Goal: Information Seeking & Learning: Learn about a topic

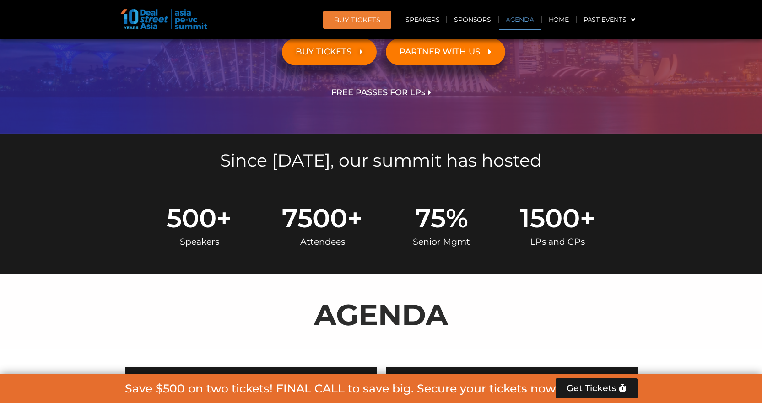
scroll to position [504, 0]
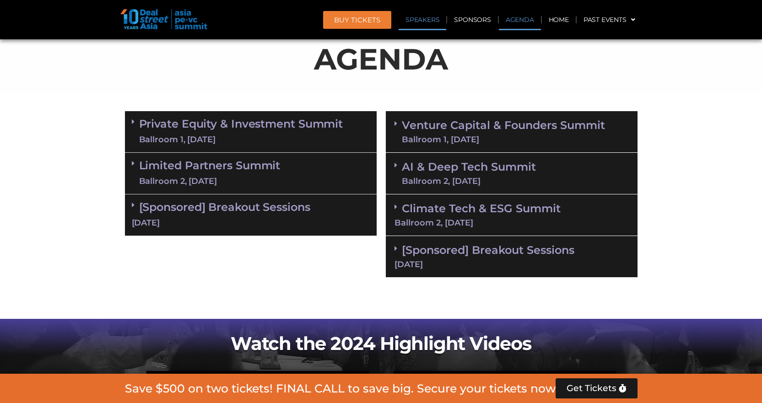
click at [439, 16] on link "Speakers" at bounding box center [423, 19] width 48 height 21
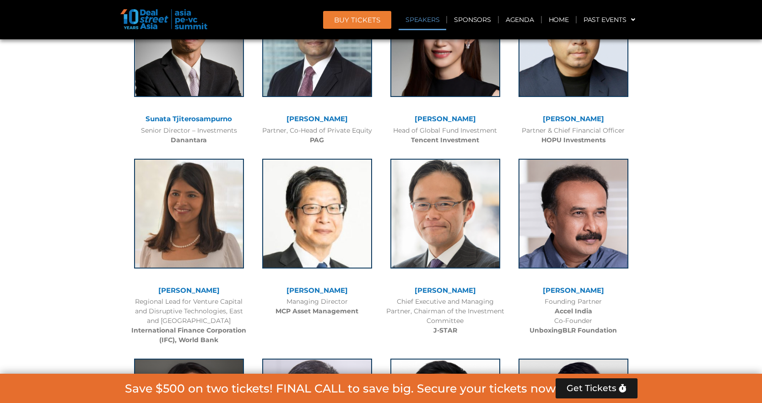
scroll to position [1096, 0]
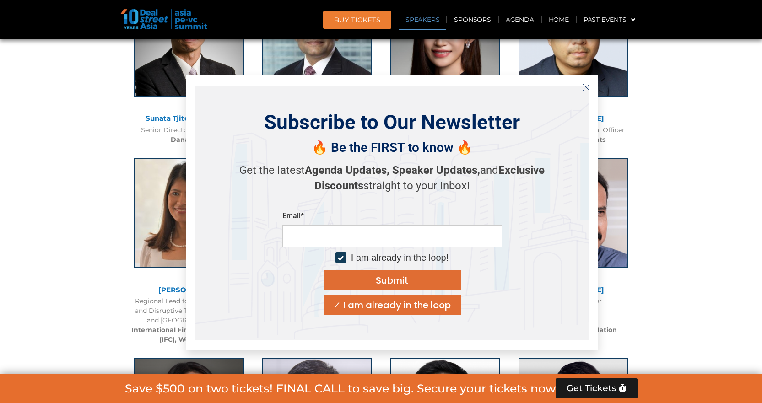
click at [590, 86] on icon "Close" at bounding box center [586, 87] width 8 height 8
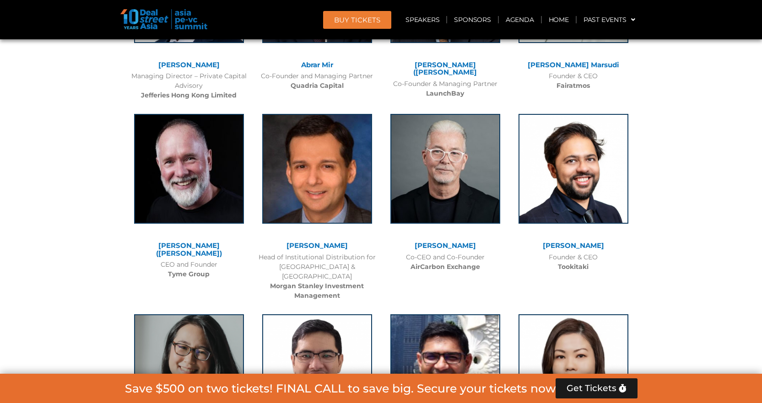
scroll to position [5875, 0]
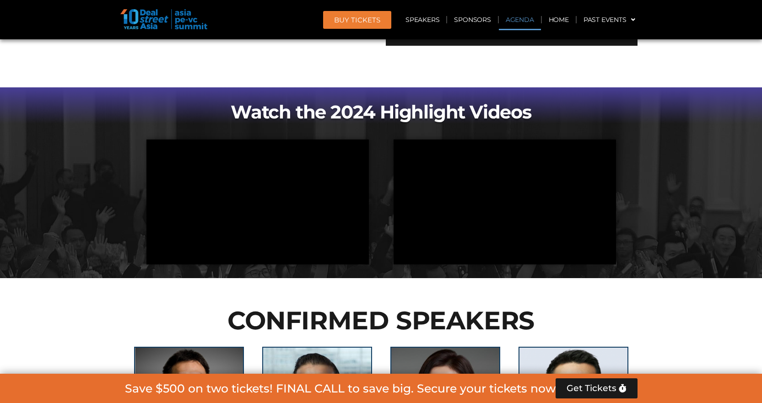
scroll to position [634, 0]
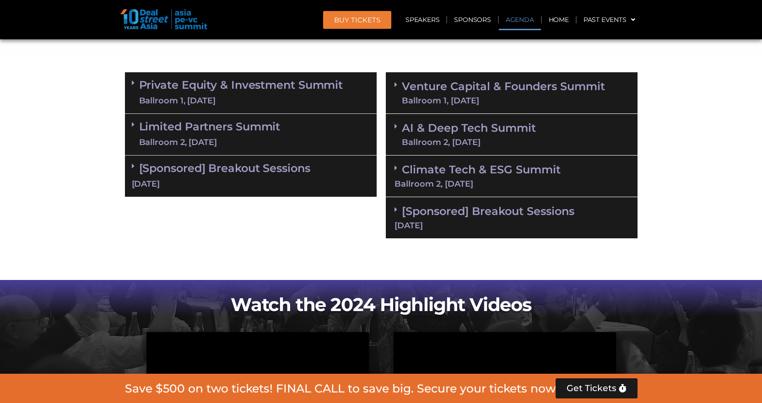
click at [523, 16] on link "Agenda" at bounding box center [520, 19] width 42 height 21
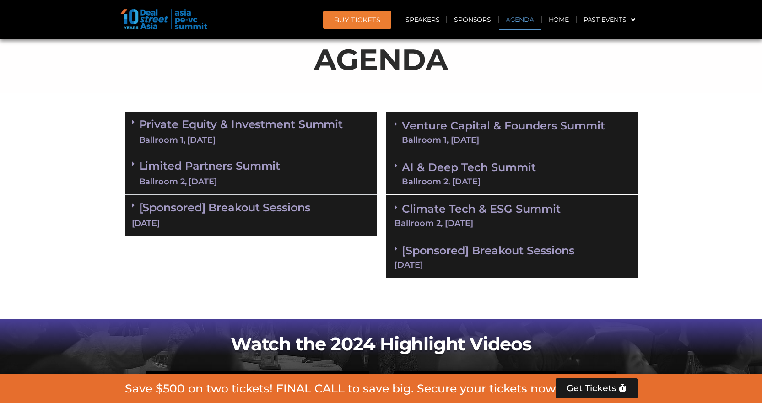
scroll to position [488, 0]
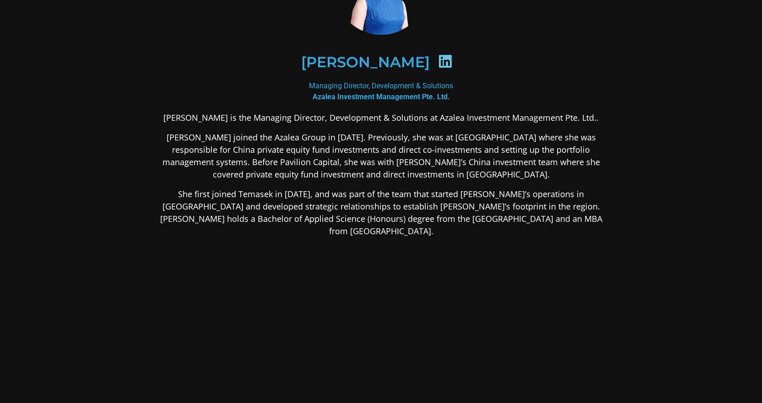
scroll to position [92, 0]
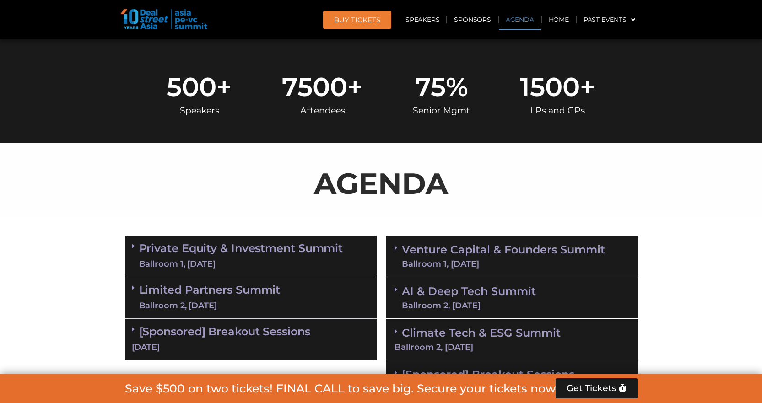
scroll to position [465, 0]
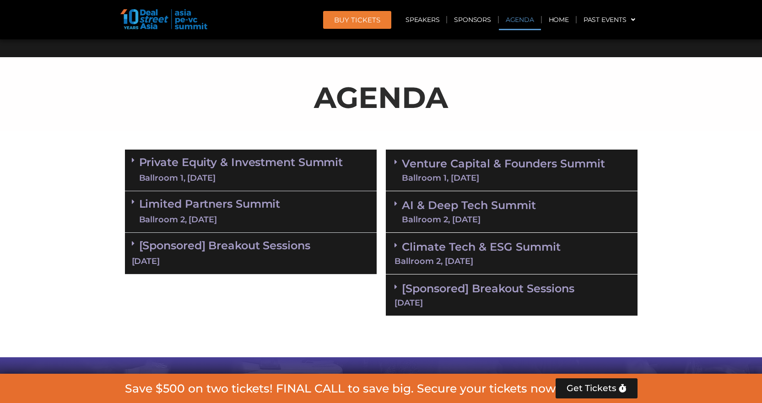
click at [485, 162] on link "Venture Capital & Founders​ Summit Ballroom 1, [DATE]" at bounding box center [503, 170] width 203 height 24
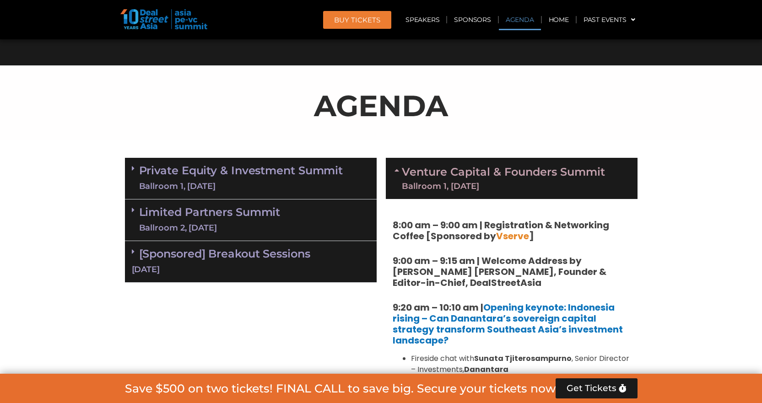
scroll to position [458, 0]
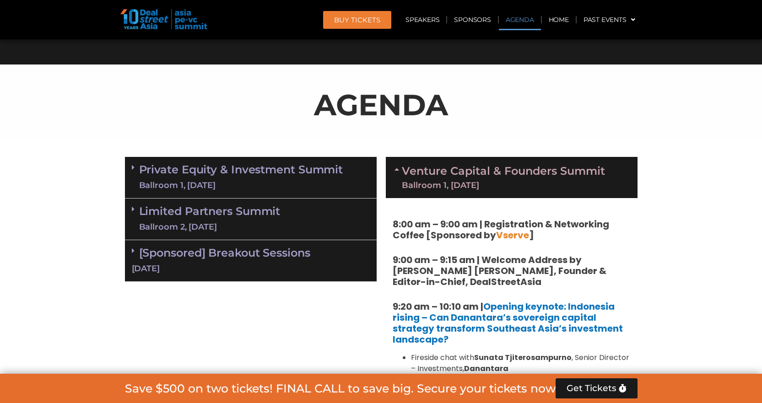
click at [259, 213] on link "Limited Partners [GEOGRAPHIC_DATA] 2, [DATE]" at bounding box center [209, 219] width 141 height 27
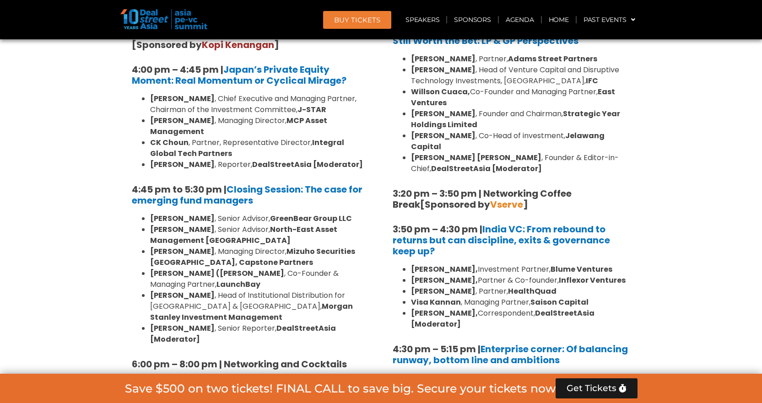
scroll to position [1374, 0]
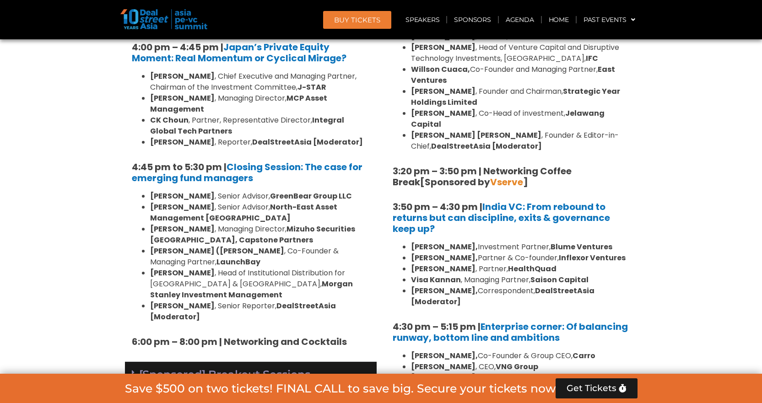
click at [280, 362] on div "[Sponsored] Breakout Sessions [DATE]" at bounding box center [251, 383] width 252 height 42
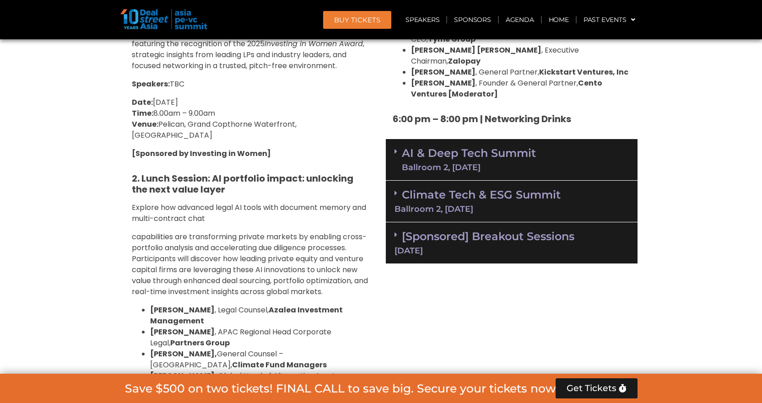
scroll to position [1831, 0]
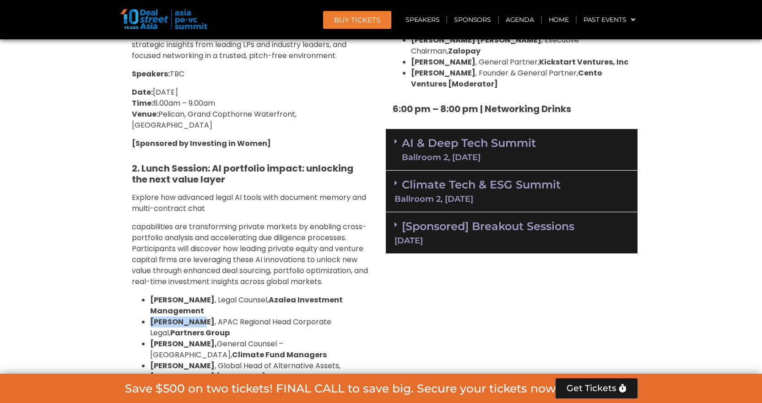
drag, startPoint x: 195, startPoint y: 243, endPoint x: 148, endPoint y: 248, distance: 47.4
click at [148, 295] on ul "[PERSON_NAME] , Legal Counsel, Azalea Investment Management [PERSON_NAME] , APA…" at bounding box center [251, 339] width 238 height 88
click at [175, 339] on strong "[PERSON_NAME]," at bounding box center [183, 344] width 67 height 11
drag, startPoint x: 188, startPoint y: 266, endPoint x: 150, endPoint y: 270, distance: 38.7
click at [150, 339] on strong "[PERSON_NAME]," at bounding box center [183, 344] width 67 height 11
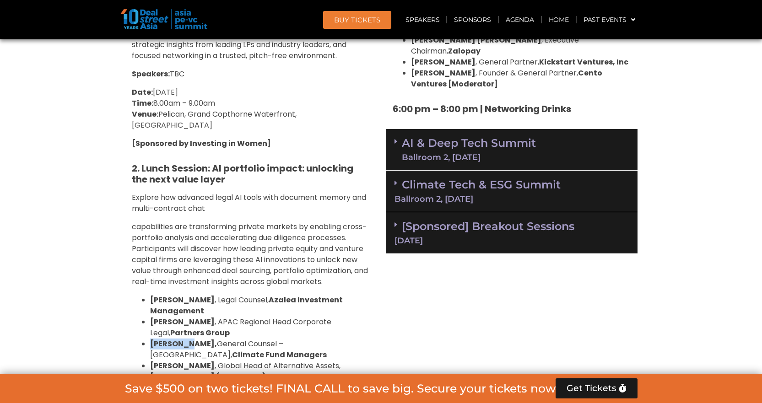
scroll to position [1786, 0]
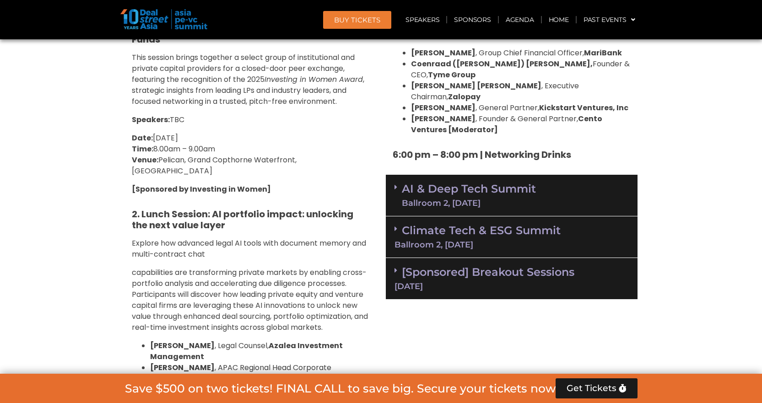
click at [544, 266] on link "[Sponsored] Breakout Sessions [DATE]" at bounding box center [512, 278] width 234 height 25
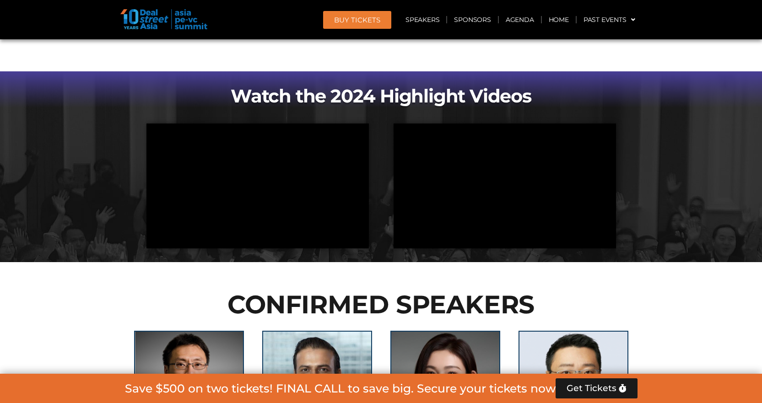
scroll to position [2930, 0]
